Goal: Task Accomplishment & Management: Manage account settings

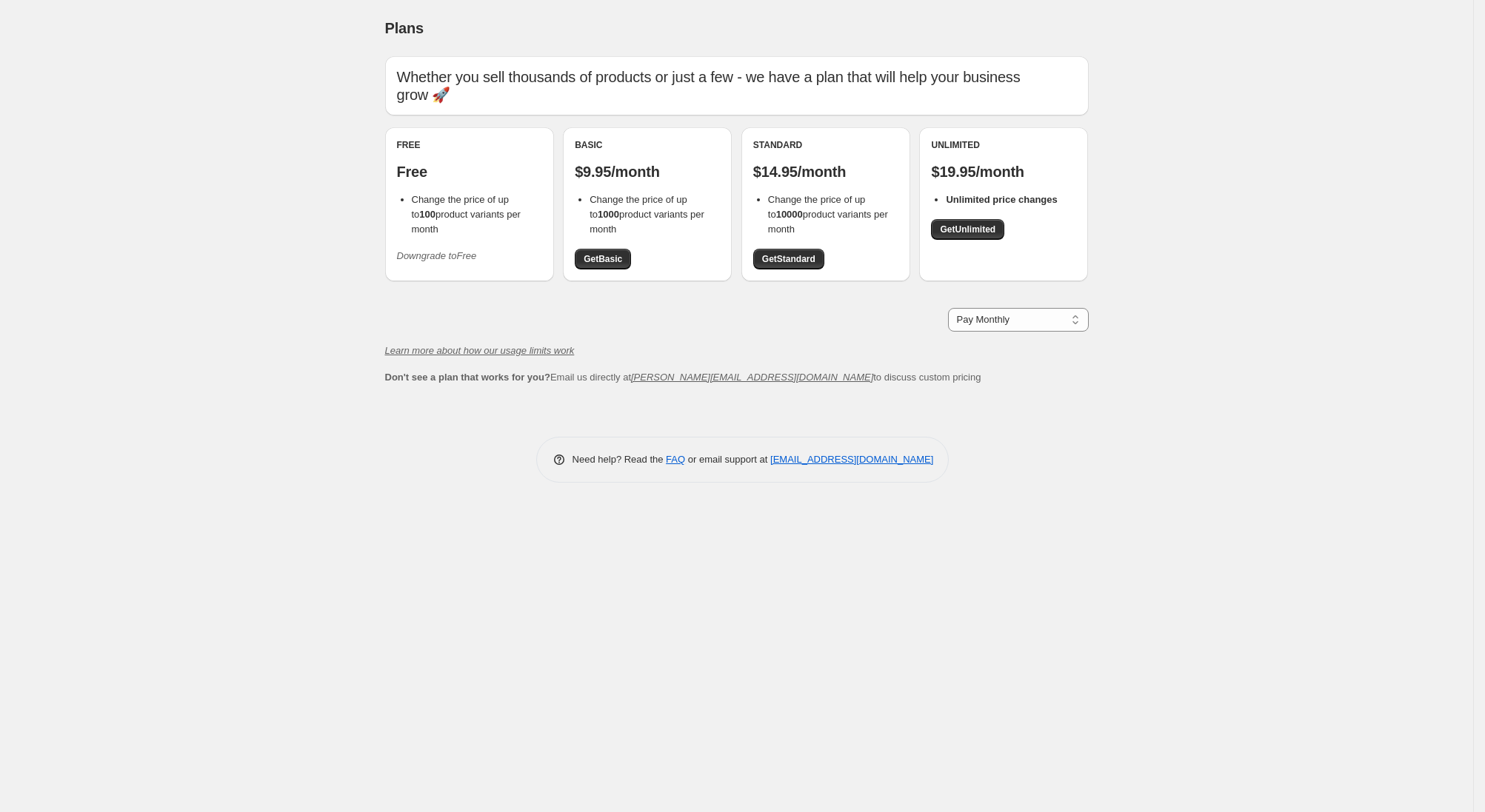
drag, startPoint x: 444, startPoint y: 195, endPoint x: 447, endPoint y: 203, distance: 8.5
click at [445, 195] on span "Change the price of up to 100 product variants per month" at bounding box center [466, 214] width 109 height 40
click at [443, 250] on icon "Downgrade to Free" at bounding box center [437, 255] width 80 height 11
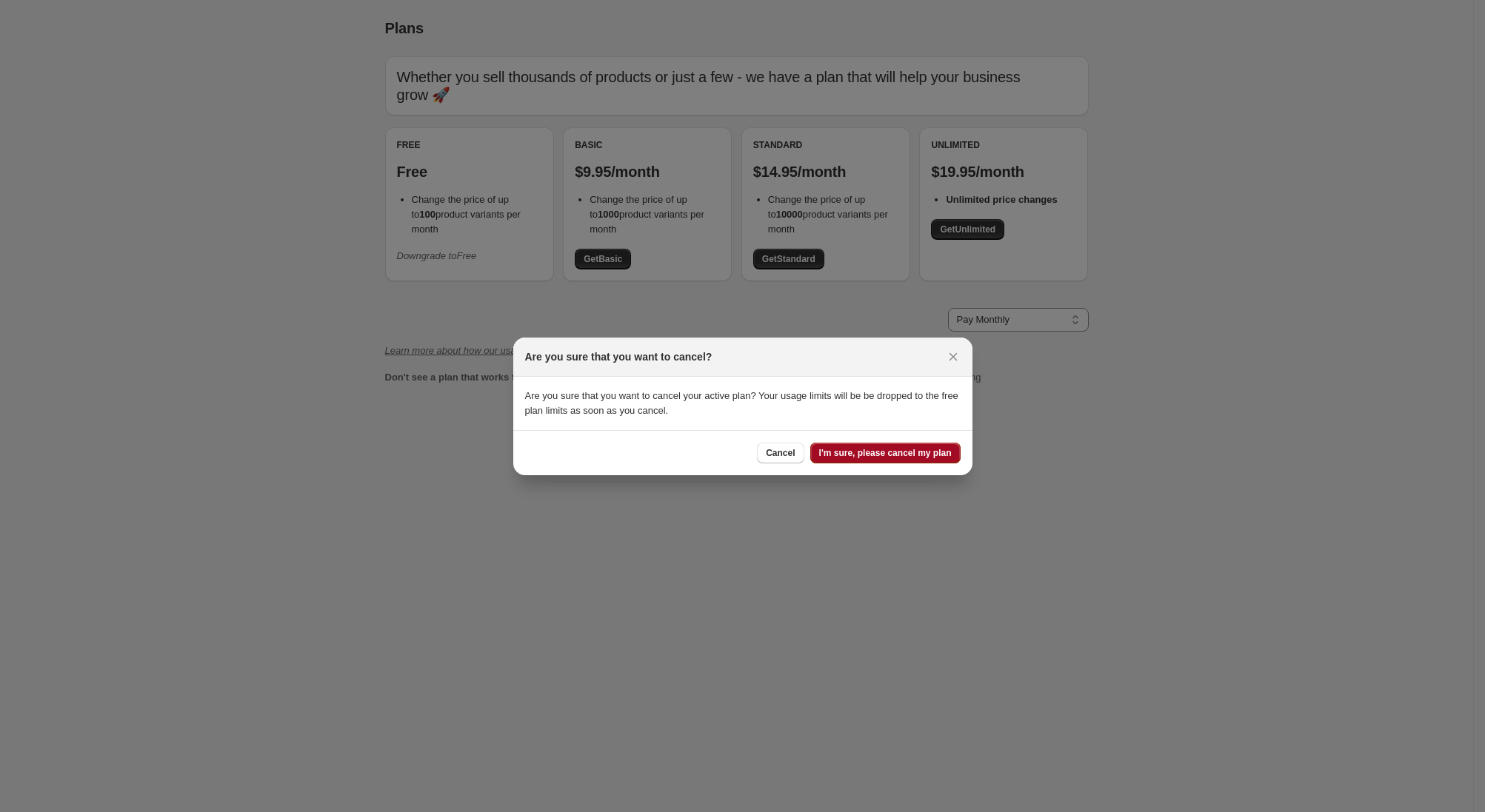
click at [882, 456] on span "I'm sure, please cancel my plan" at bounding box center [885, 453] width 133 height 12
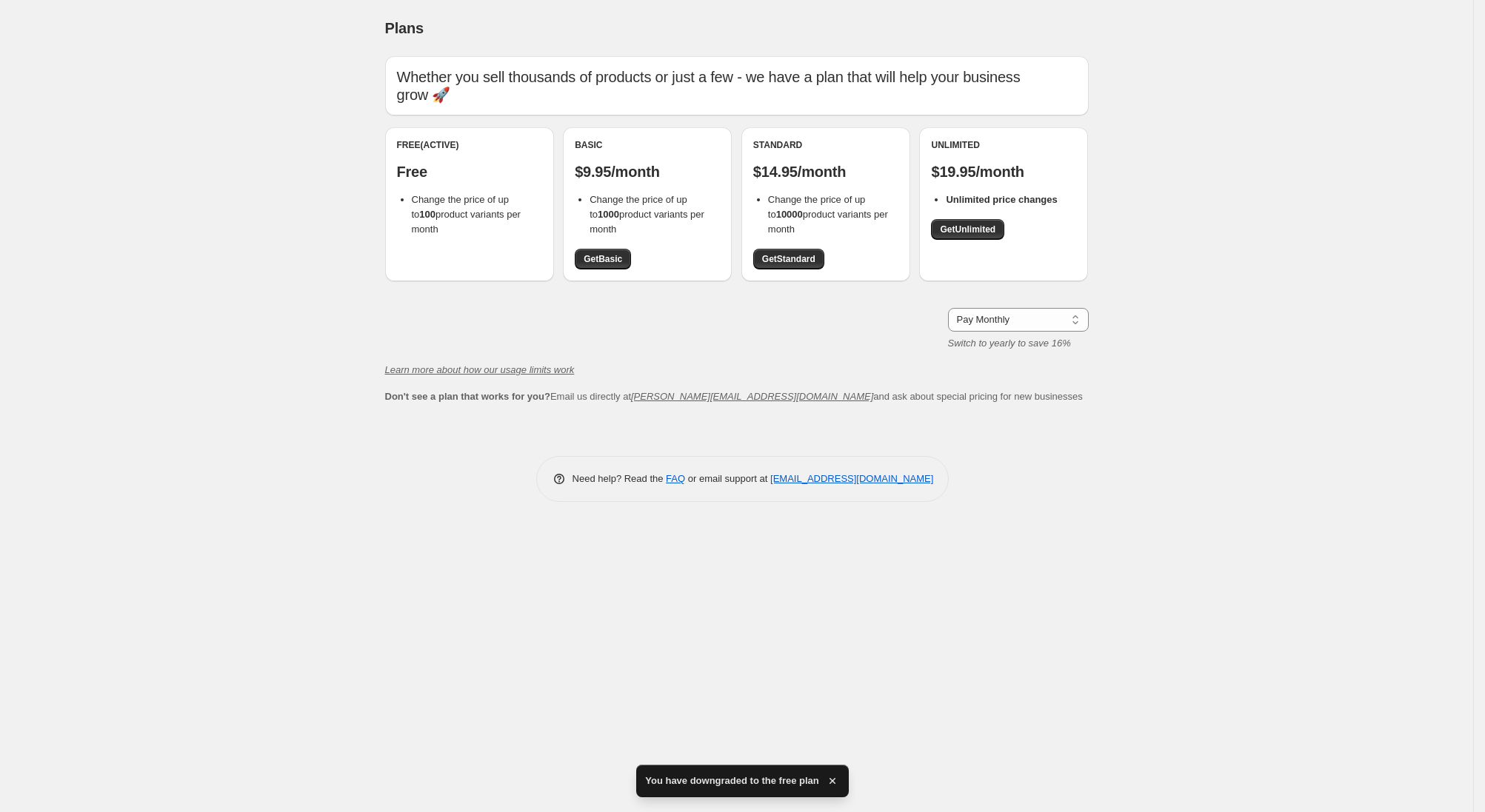
click at [830, 779] on icon "button" at bounding box center [832, 781] width 5 height 5
click at [183, 432] on div "Plans. This page is ready Plans Whether you sell thousands of products or just …" at bounding box center [736, 406] width 1473 height 812
